Goal: Find specific page/section: Find specific page/section

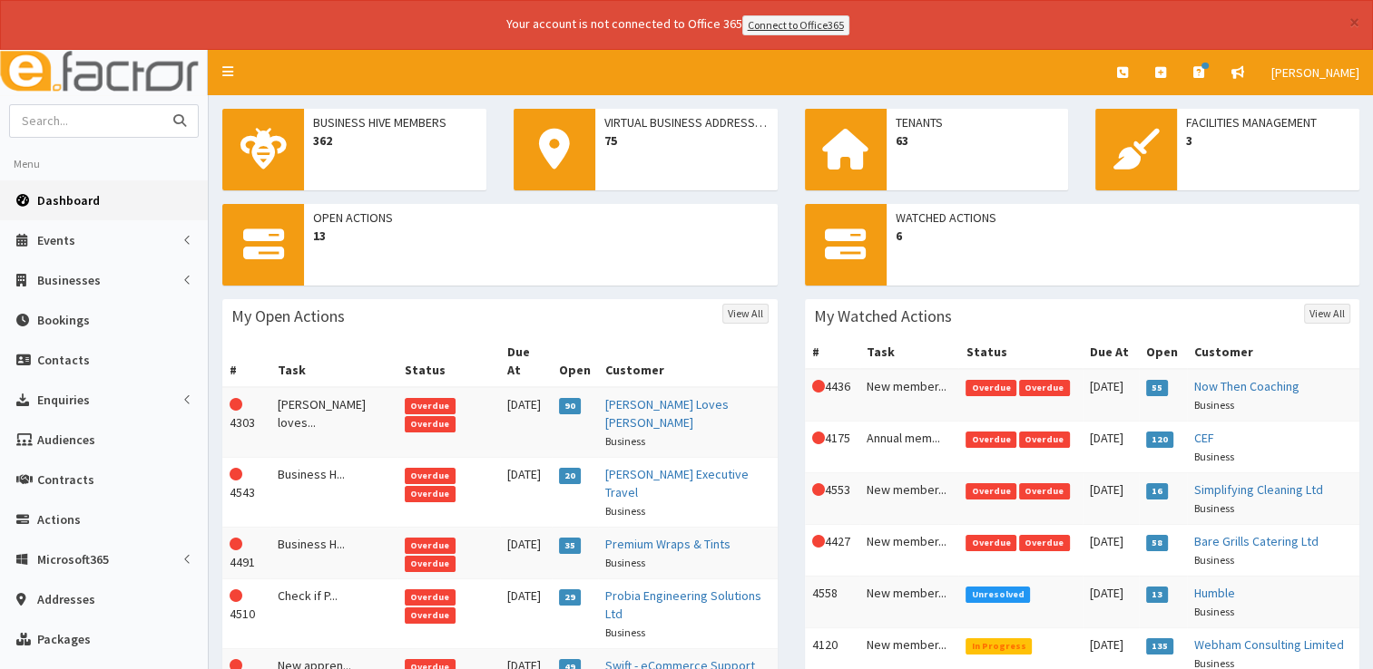
click at [83, 111] on input "text" at bounding box center [86, 121] width 152 height 32
type input "v"
type input "casa"
click at [161, 105] on button "submit" at bounding box center [179, 121] width 36 height 32
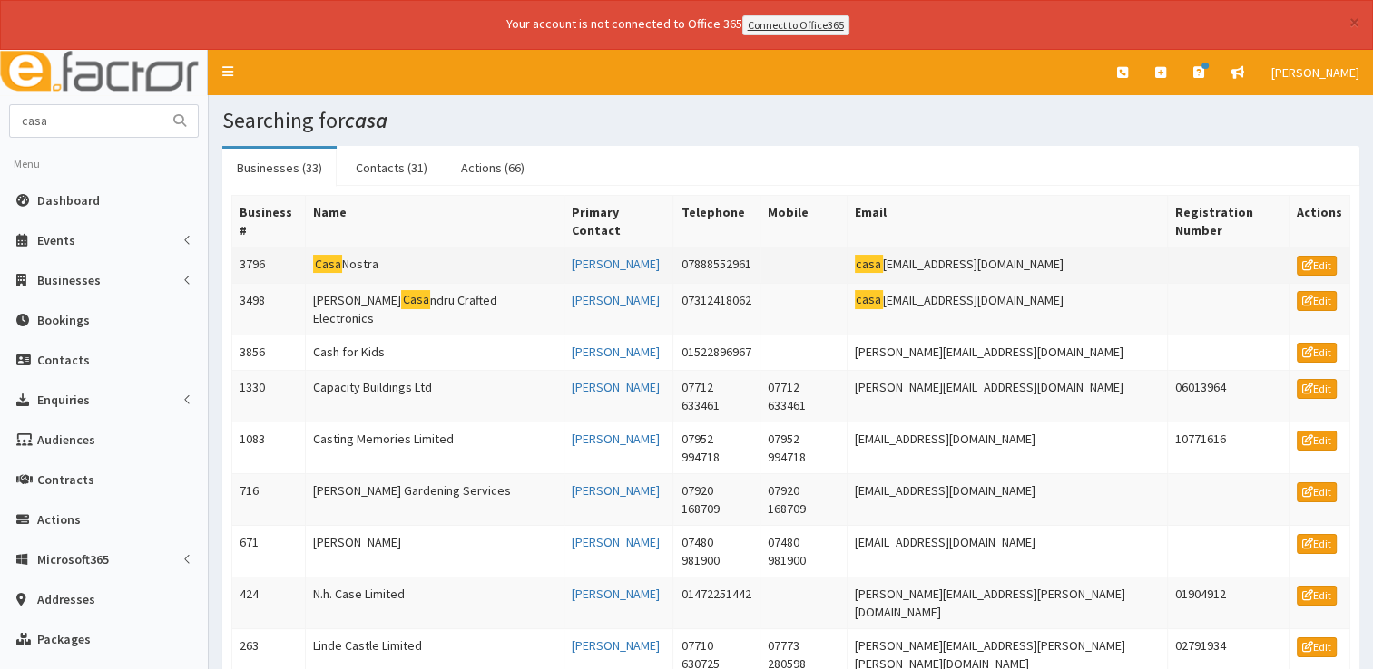
click at [353, 271] on td "Casa Nostra" at bounding box center [435, 265] width 258 height 36
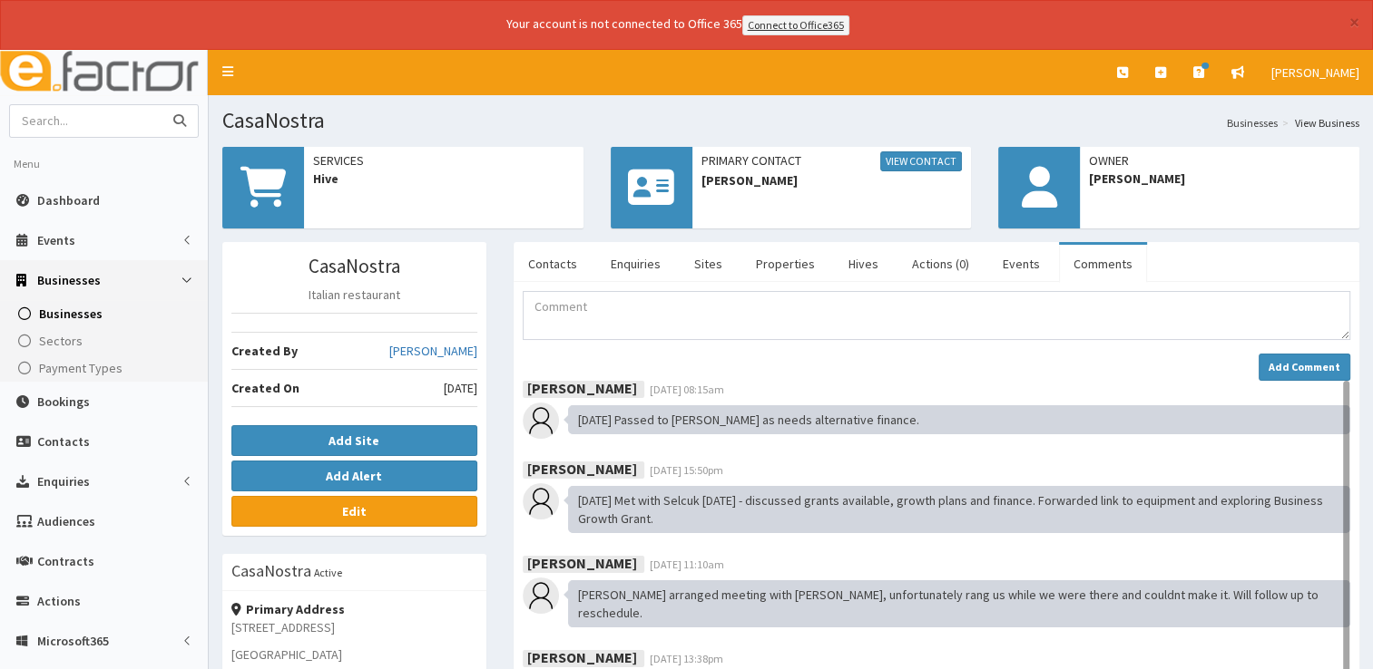
click at [122, 125] on input "text" at bounding box center [86, 121] width 152 height 32
type input "cef"
click at [161, 105] on button "submit" at bounding box center [179, 121] width 36 height 32
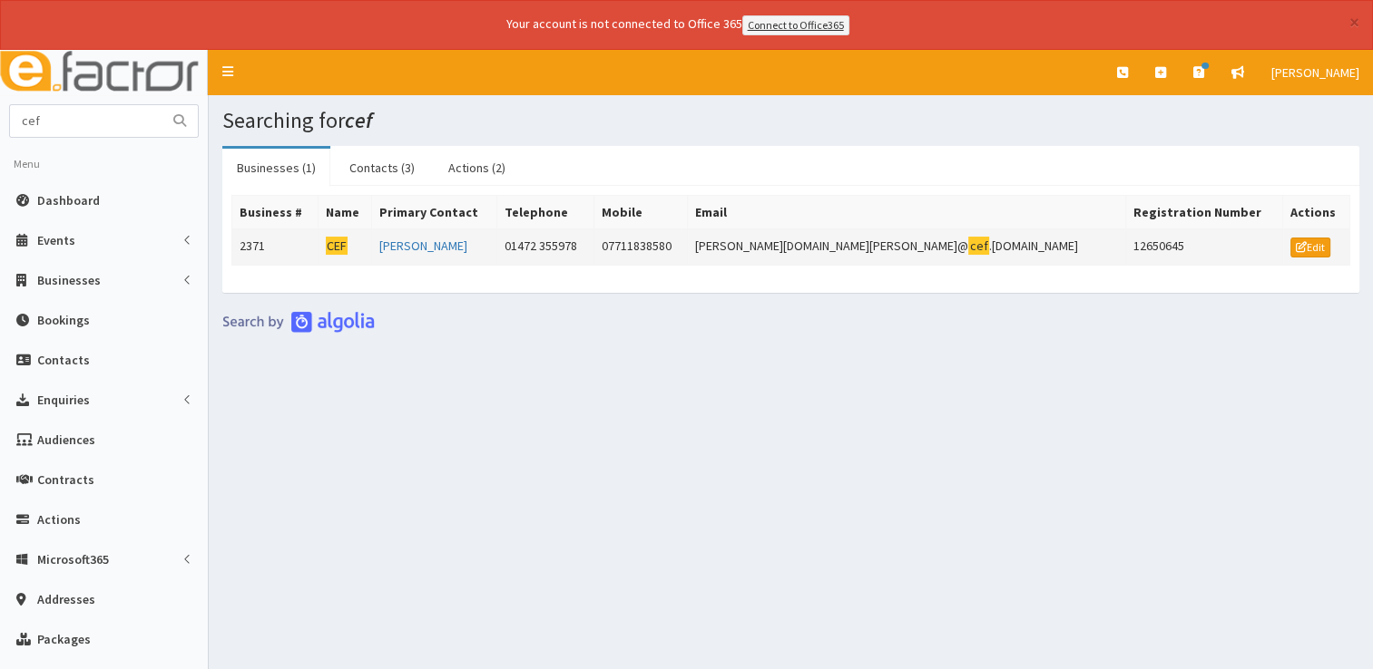
click at [348, 242] on mark "CEF" at bounding box center [337, 246] width 23 height 19
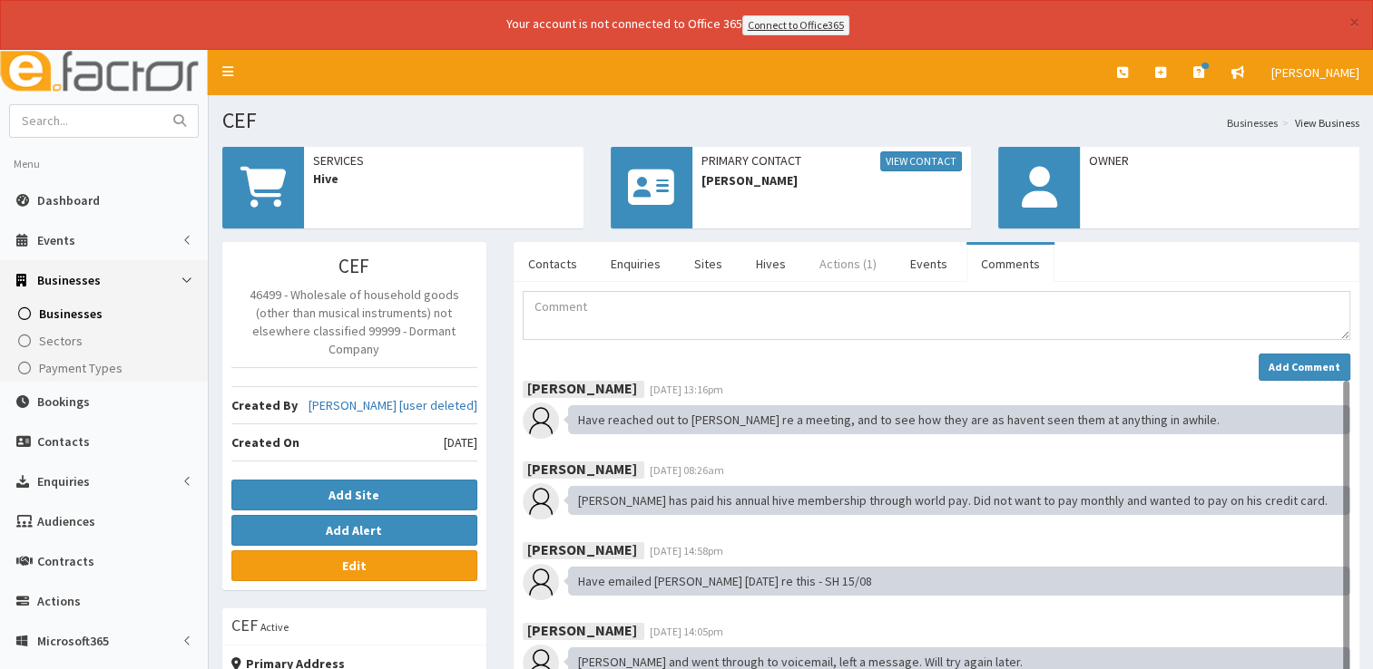
click at [831, 260] on link "Actions (1)" at bounding box center [848, 264] width 86 height 38
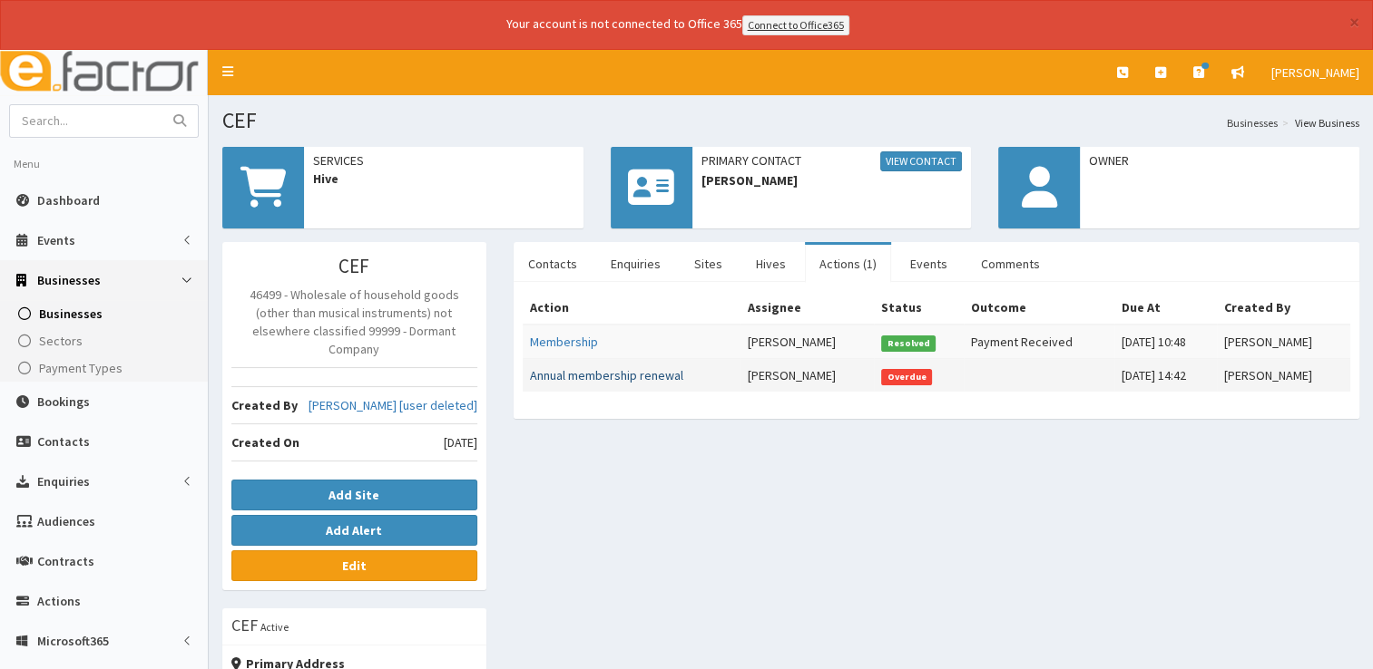
click at [614, 377] on link "Annual membership renewal" at bounding box center [606, 375] width 153 height 16
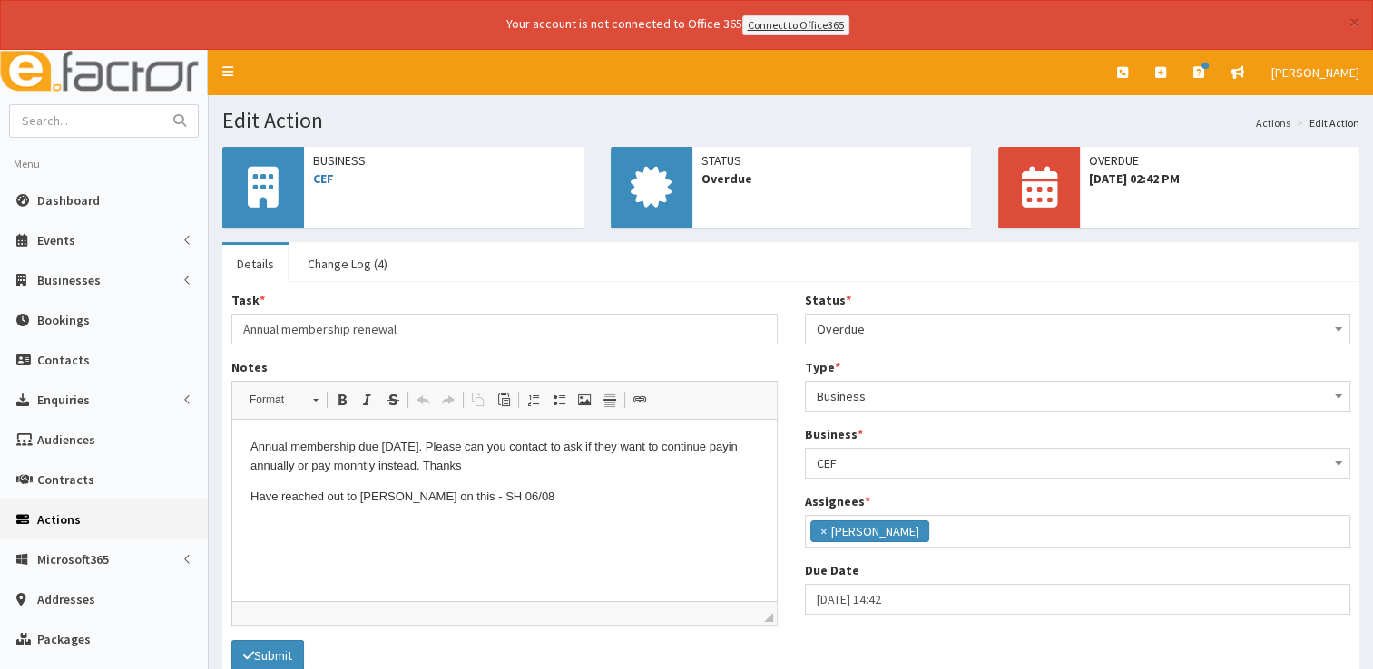
scroll to position [197, 0]
click at [69, 201] on span "Dashboard" at bounding box center [68, 200] width 63 height 16
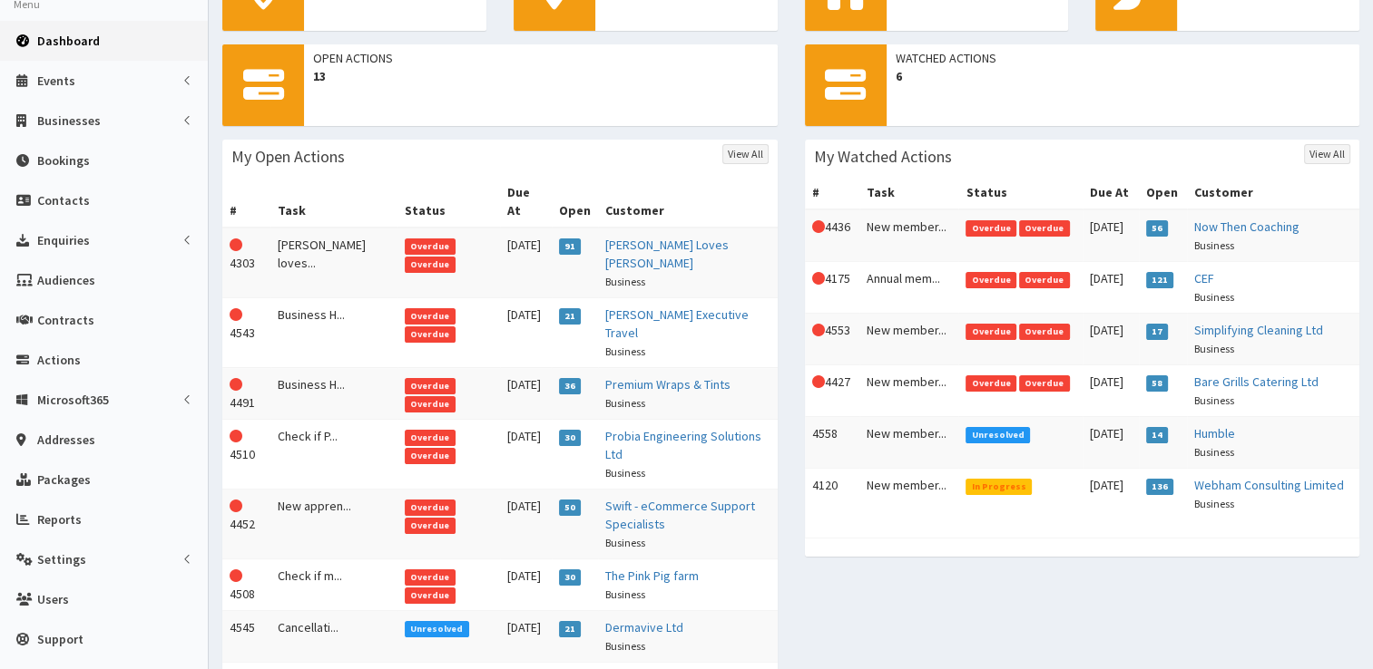
scroll to position [31, 0]
